Goal: Information Seeking & Learning: Learn about a topic

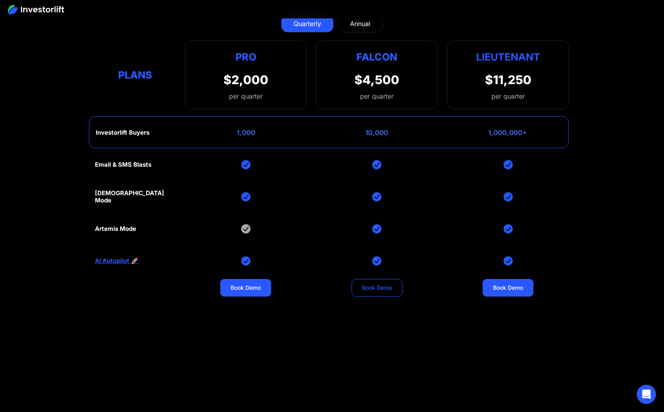
scroll to position [3361, 0]
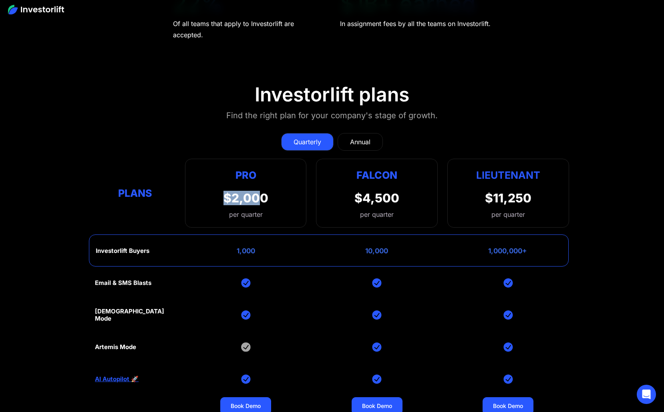
drag, startPoint x: 227, startPoint y: 197, endPoint x: 261, endPoint y: 196, distance: 34.5
click at [261, 197] on div "Pro $2,000 per quarter Pro Falcon Ltnt. Users 3 10 Unltd Buyer Limit 100k 500k …" at bounding box center [246, 193] width 122 height 69
click at [296, 188] on div "Pro $2,000 per quarter Pro Falcon Ltnt. Users 3 10 Unltd Buyer Limit 100k 500k …" at bounding box center [246, 193] width 122 height 69
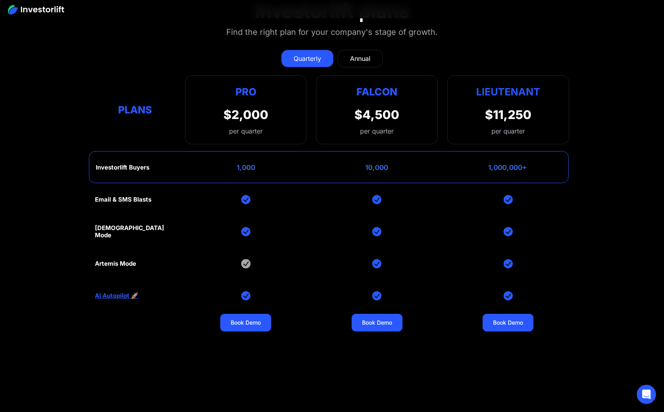
click at [351, 55] on div "Annual" at bounding box center [360, 59] width 20 height 10
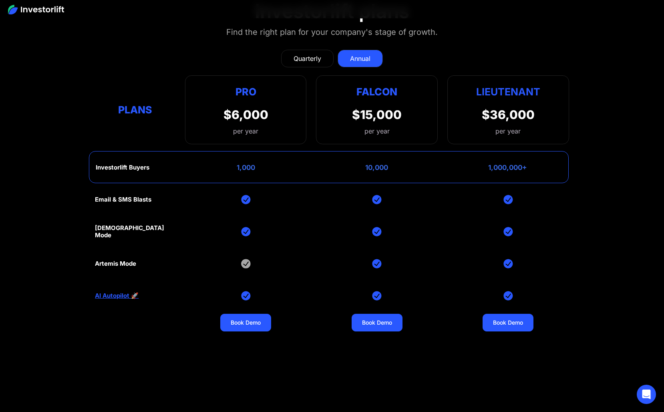
click at [324, 55] on link "Quarterly" at bounding box center [307, 59] width 52 height 18
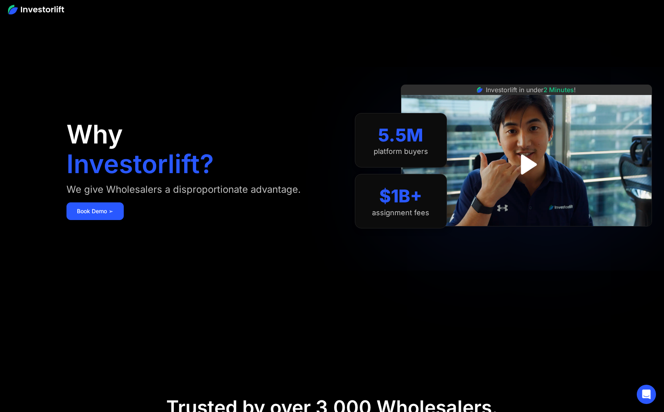
scroll to position [16, 0]
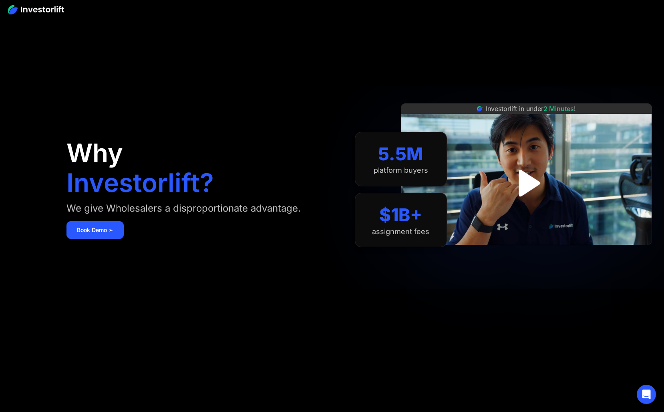
click at [520, 181] on img "open lightbox" at bounding box center [526, 183] width 48 height 48
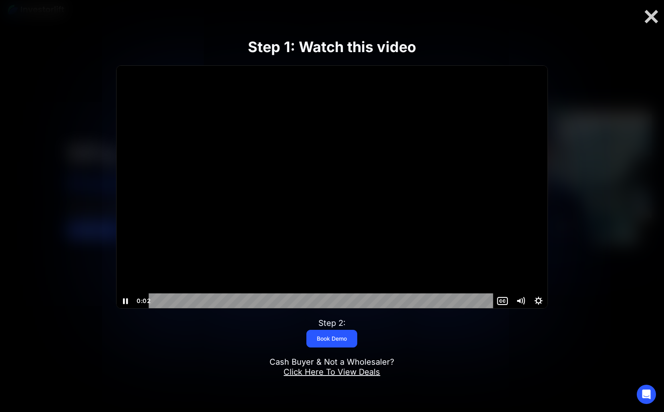
click at [127, 303] on icon "Pause" at bounding box center [125, 301] width 5 height 6
click at [127, 303] on icon "Play Video" at bounding box center [126, 300] width 18 height 15
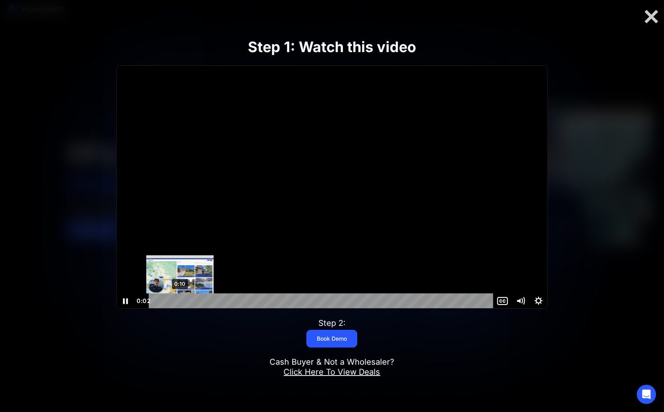
scroll to position [0, 0]
click at [183, 300] on div "0:10" at bounding box center [322, 300] width 334 height 15
click at [122, 296] on icon "Pause" at bounding box center [126, 300] width 18 height 15
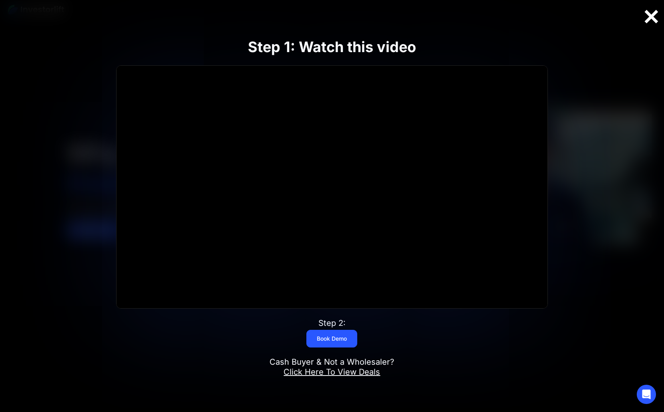
click at [654, 14] on div at bounding box center [652, 16] width 26 height 17
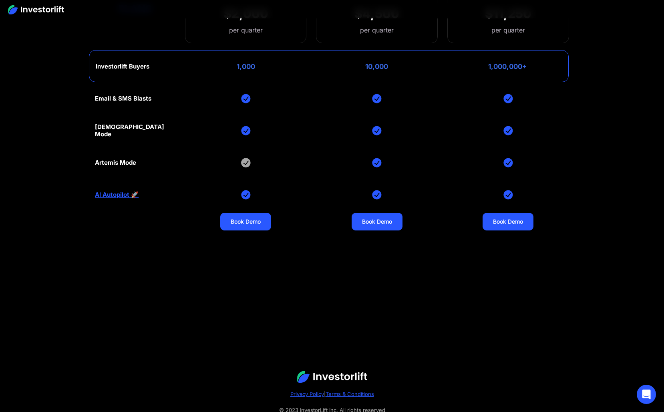
scroll to position [3570, 0]
